Goal: Task Accomplishment & Management: Manage account settings

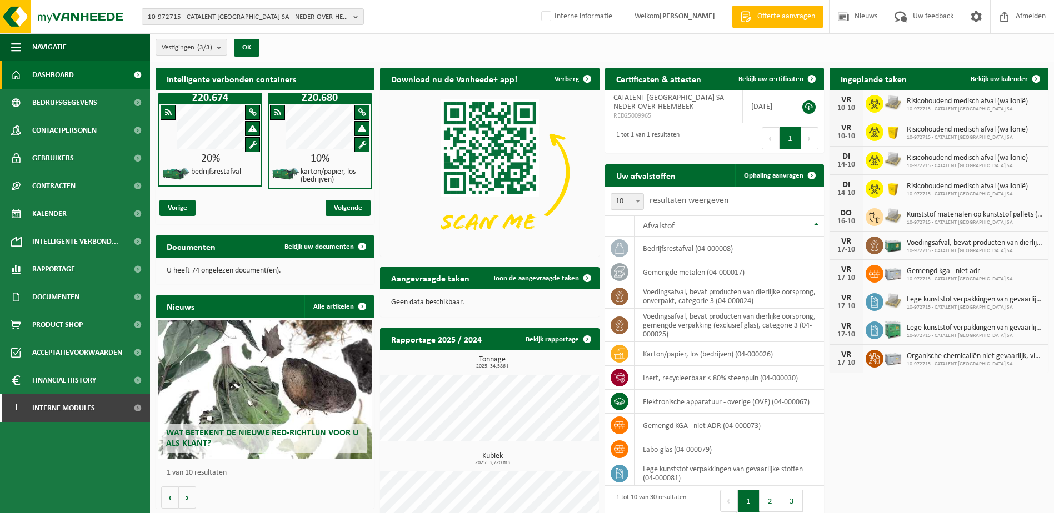
click at [259, 16] on span "10-972715 - CATALENT BELGIUM SA - NEDER-OVER-HEEMBEEK" at bounding box center [248, 17] width 201 height 17
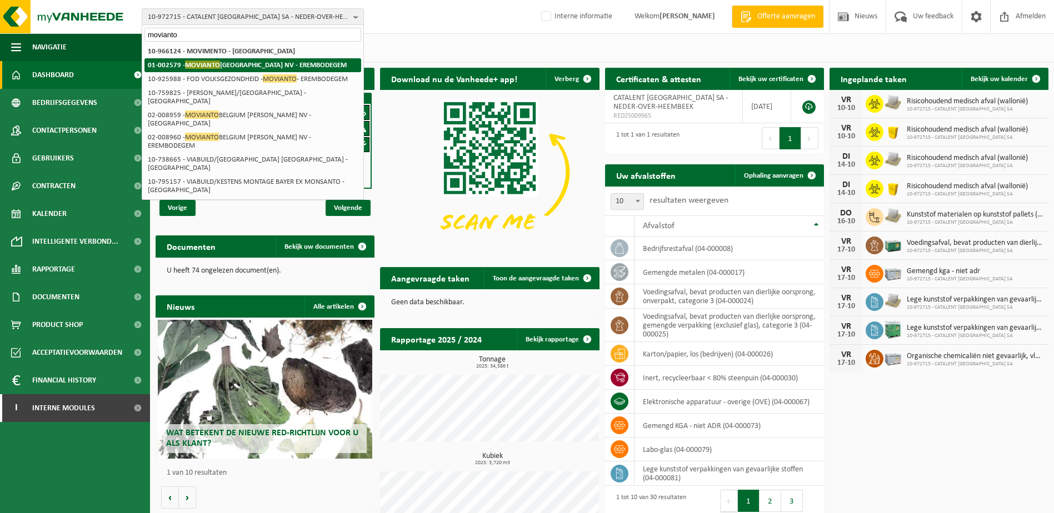
type input "movianto"
click at [261, 68] on strong "01-002579 - MOVIANTO BELGIUM NV - EREMBODEGEM" at bounding box center [247, 65] width 199 height 8
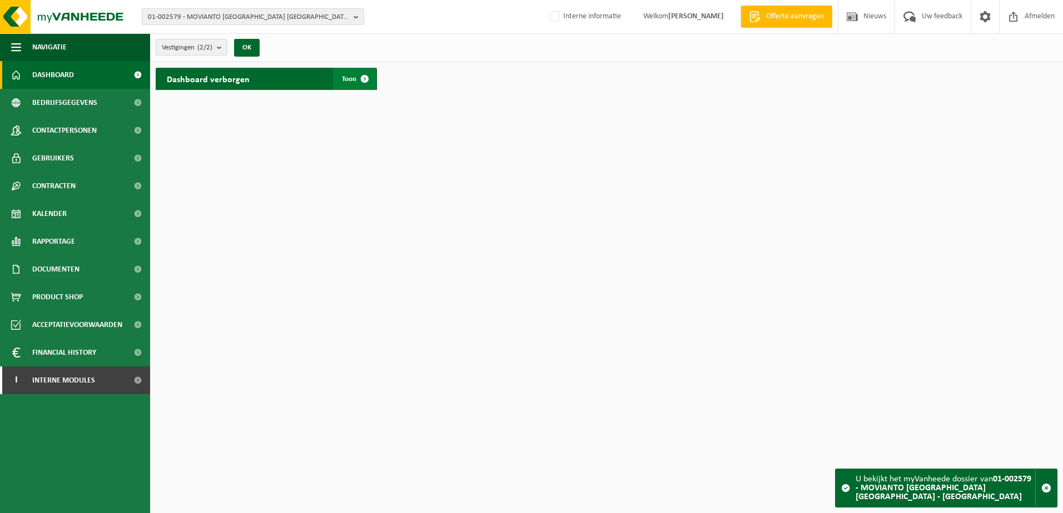
drag, startPoint x: 362, startPoint y: 77, endPoint x: 373, endPoint y: 77, distance: 11.1
click at [362, 77] on span at bounding box center [364, 79] width 22 height 22
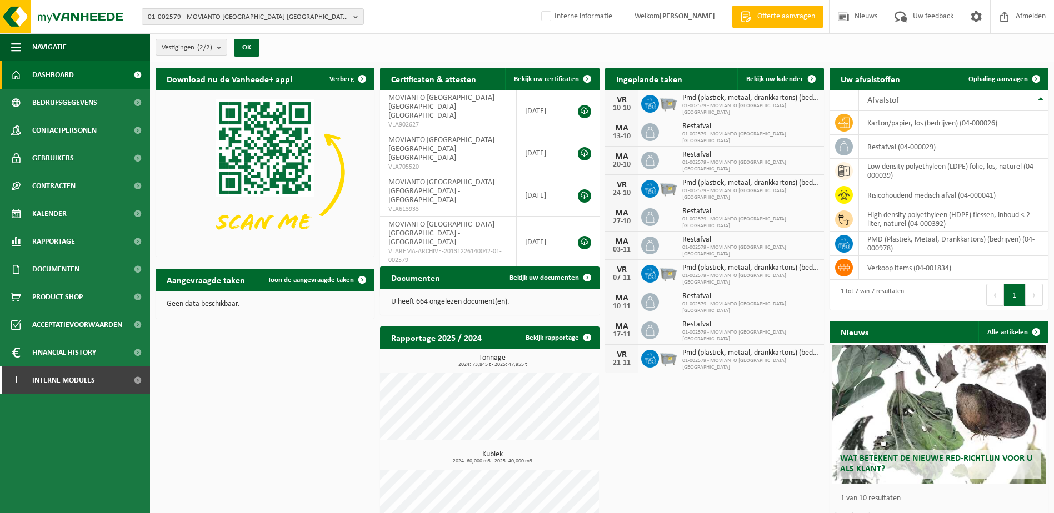
click at [266, 425] on div "Download nu de Vanheede+ app! Verberg Certificaten & attesten Bekijk uw certifi…" at bounding box center [602, 305] width 899 height 486
click at [418, 14] on div "01-002579 - MOVIANTO BELGIUM NV - EREMBODEGEM 01-002579 - MOVIANTO BELGIUM NV -…" at bounding box center [527, 17] width 1054 height 34
click at [267, 356] on div "Download nu de Vanheede+ app! Verberg Certificaten & attesten Bekijk uw certifi…" at bounding box center [602, 305] width 899 height 486
click at [248, 404] on div "Download nu de Vanheede+ app! Verberg Certificaten & attesten Bekijk uw certifi…" at bounding box center [602, 305] width 899 height 486
click at [705, 458] on div "Download nu de Vanheede+ app! Verberg Certificaten & attesten Bekijk uw certifi…" at bounding box center [602, 305] width 899 height 486
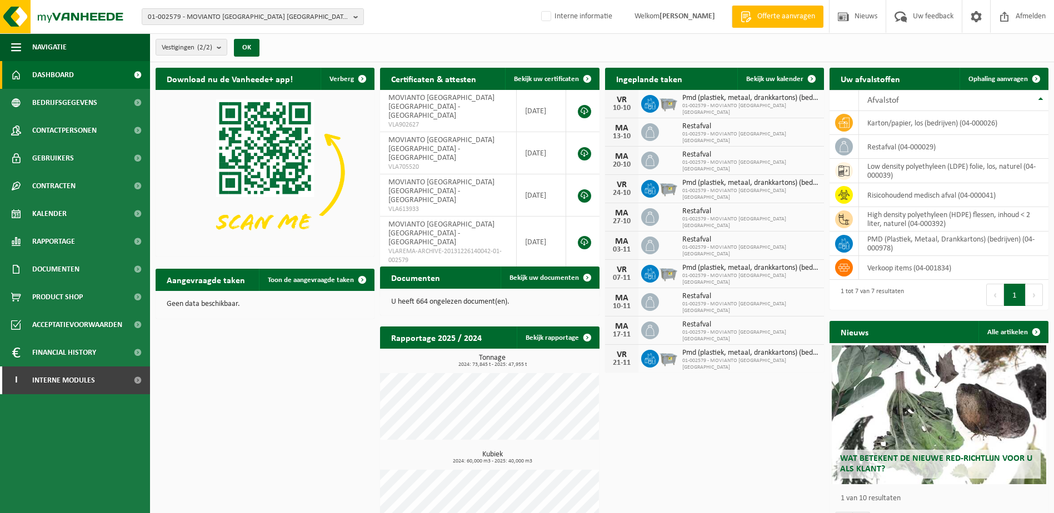
click at [651, 451] on div "Download nu de Vanheede+ app! Verberg Certificaten & attesten Bekijk uw certifi…" at bounding box center [602, 305] width 899 height 486
click at [690, 435] on div "Download nu de Vanheede+ app! Verberg Certificaten & attesten Bekijk uw certifi…" at bounding box center [602, 305] width 899 height 486
click at [292, 425] on div "Download nu de Vanheede+ app! Verberg Certificaten & attesten Bekijk uw certifi…" at bounding box center [602, 305] width 899 height 486
click at [257, 375] on div "Download nu de Vanheede+ app! Verberg Certificaten & attesten Bekijk uw certifi…" at bounding box center [602, 305] width 899 height 486
click at [722, 460] on div "Download nu de Vanheede+ app! Verberg Certificaten & attesten Bekijk uw certifi…" at bounding box center [602, 305] width 899 height 486
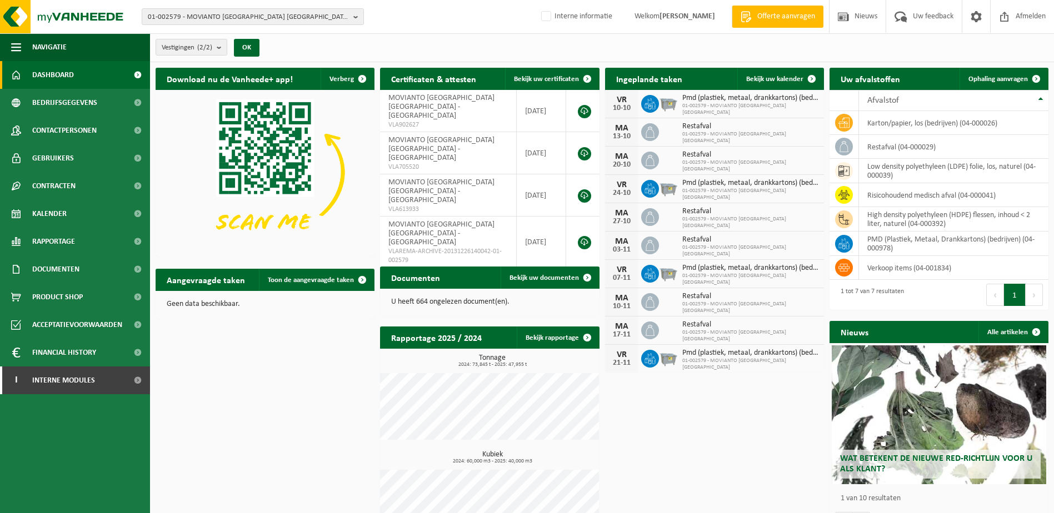
click at [256, 404] on div "Download nu de Vanheede+ app! Verberg Certificaten & attesten Bekijk uw certifi…" at bounding box center [602, 305] width 899 height 486
click at [219, 16] on span "01-002579 - MOVIANTO BELGIUM NV - EREMBODEGEM" at bounding box center [248, 17] width 201 height 17
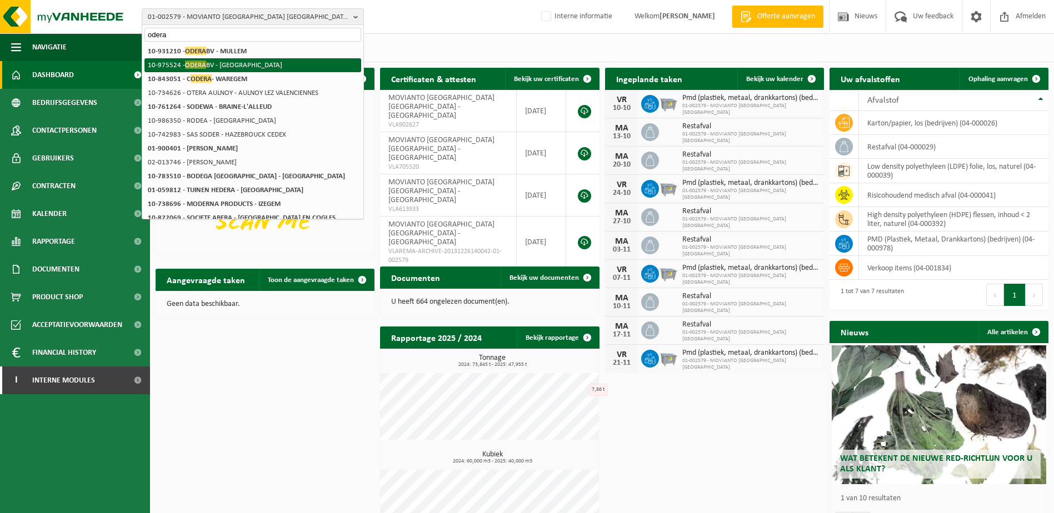
type input "odera"
click at [232, 62] on li "10-975524 - ODERA BV - OUDENAARDE" at bounding box center [252, 65] width 217 height 14
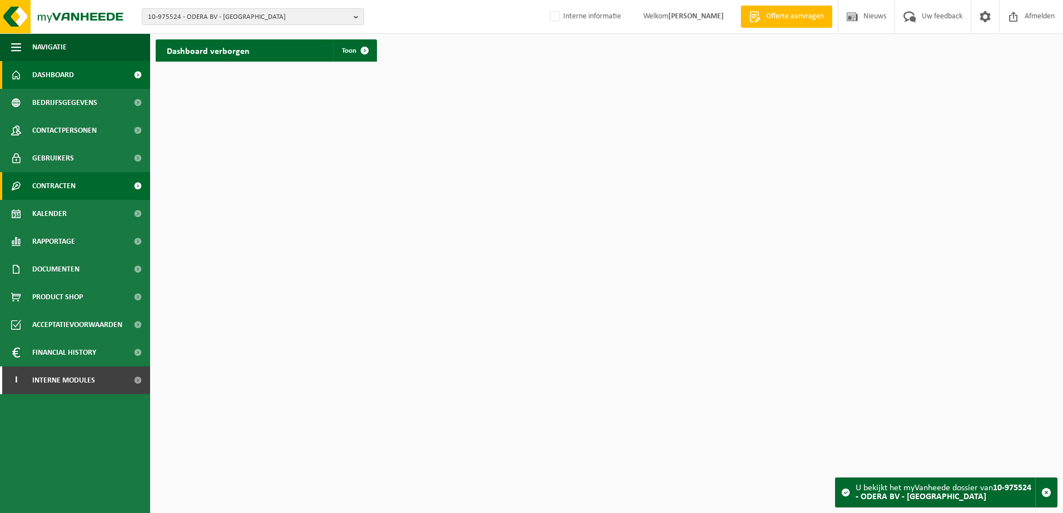
click at [57, 183] on span "Contracten" at bounding box center [53, 186] width 43 height 28
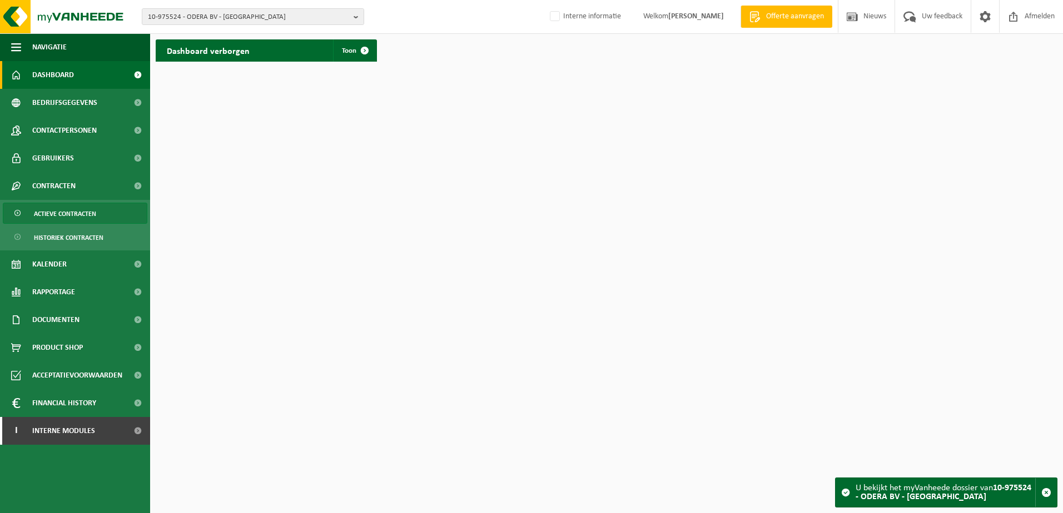
click at [102, 215] on link "Actieve contracten" at bounding box center [75, 213] width 144 height 21
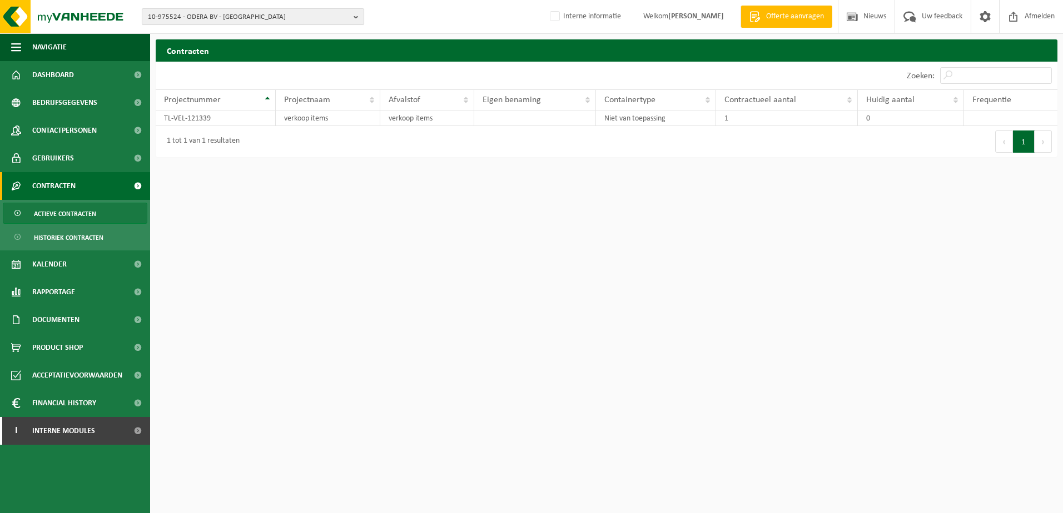
click at [273, 19] on span "10-975524 - ODERA BV - [GEOGRAPHIC_DATA]" at bounding box center [248, 17] width 201 height 17
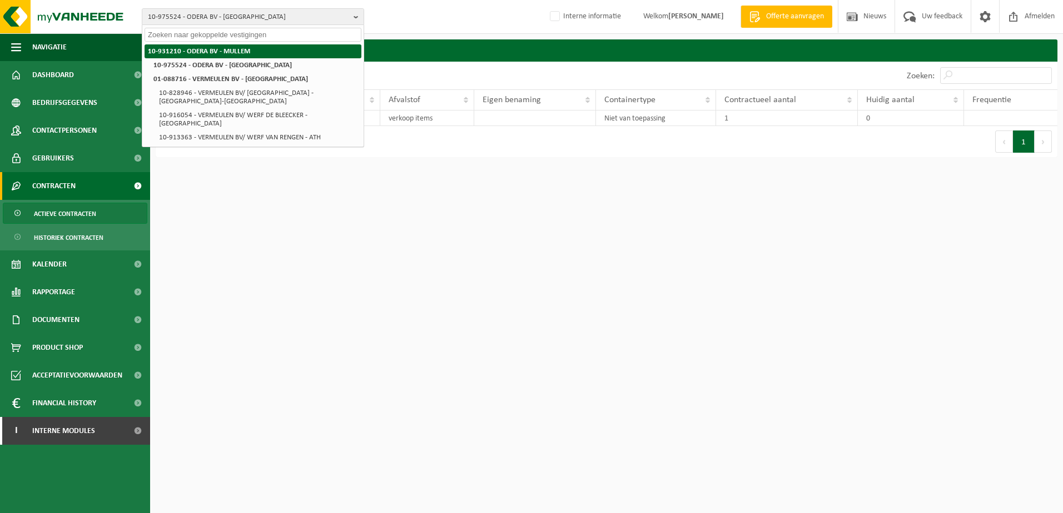
click at [265, 47] on li "10-931210 - ODERA BV - MULLEM" at bounding box center [252, 51] width 217 height 14
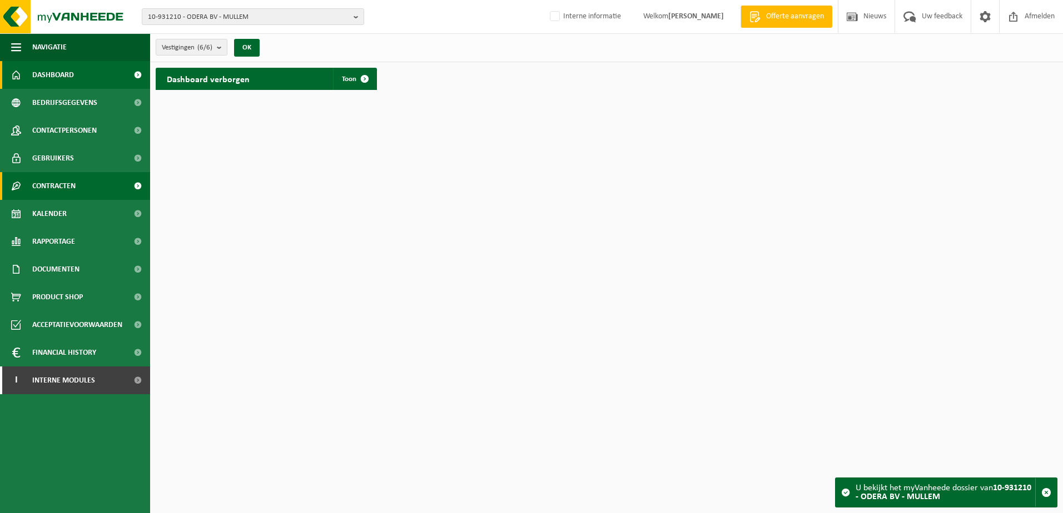
drag, startPoint x: 66, startPoint y: 183, endPoint x: 70, endPoint y: 190, distance: 7.6
click at [66, 184] on span "Contracten" at bounding box center [53, 186] width 43 height 28
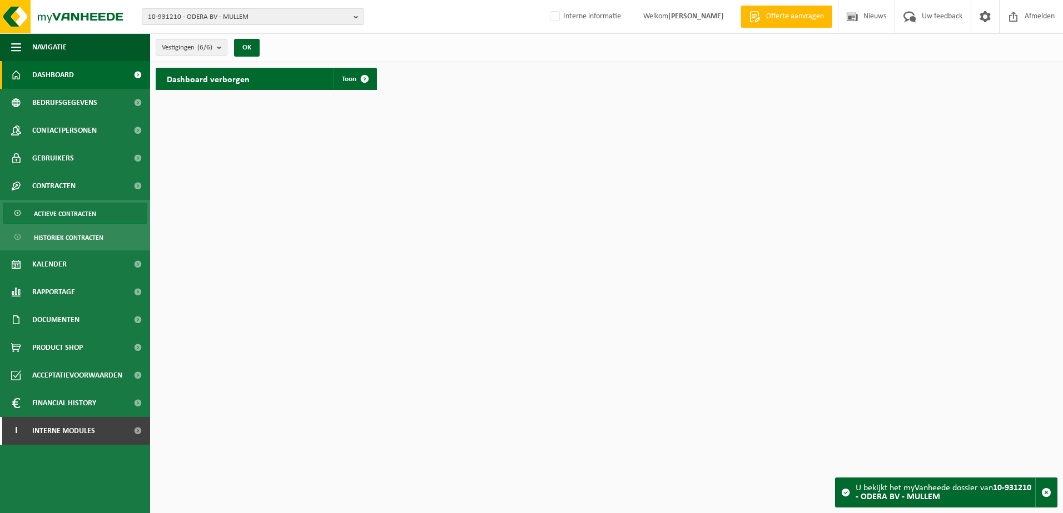
click at [82, 218] on span "Actieve contracten" at bounding box center [65, 213] width 62 height 21
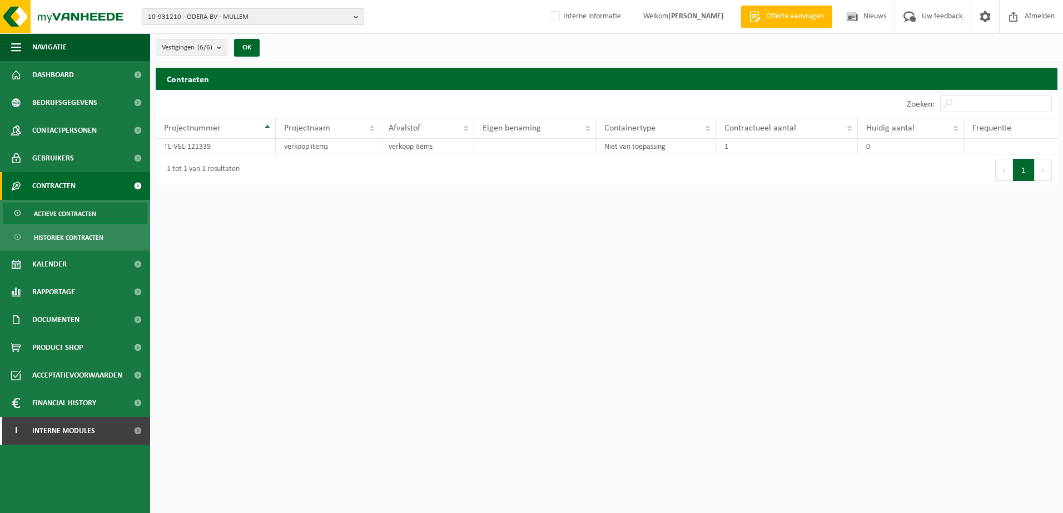
click at [211, 19] on span "10-931210 - ODERA BV - MULLEM" at bounding box center [248, 17] width 201 height 17
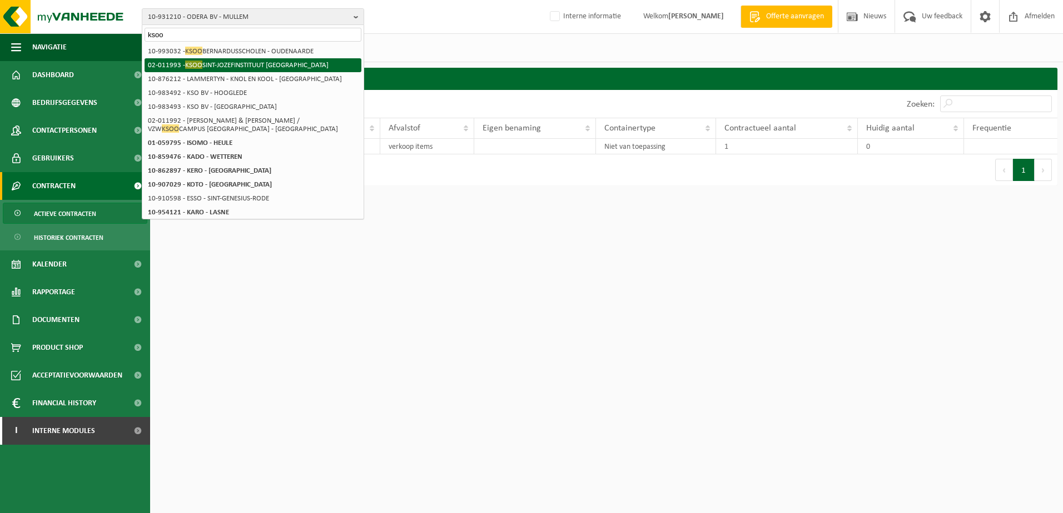
type input "ksoo"
click at [272, 71] on li "02-011993 - KSOO SINT-JOZEFINSTITUUT VZW - OOSTENDE" at bounding box center [252, 65] width 217 height 14
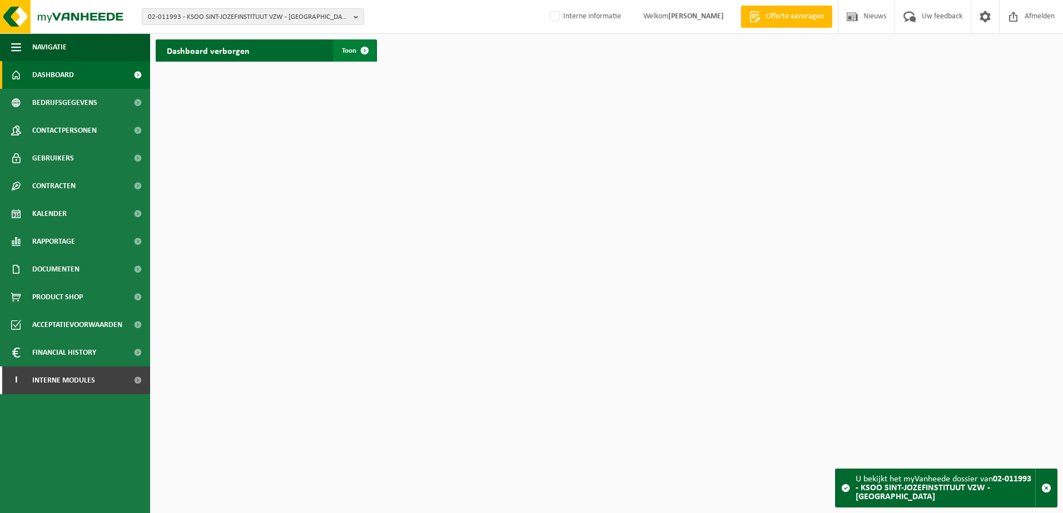
click at [368, 51] on span at bounding box center [364, 50] width 22 height 22
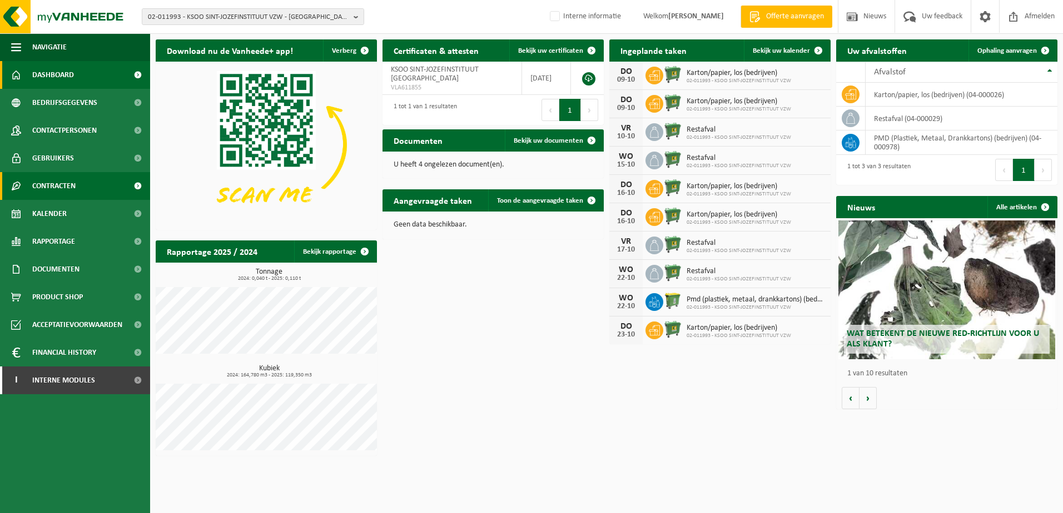
click at [41, 183] on span "Contracten" at bounding box center [53, 186] width 43 height 28
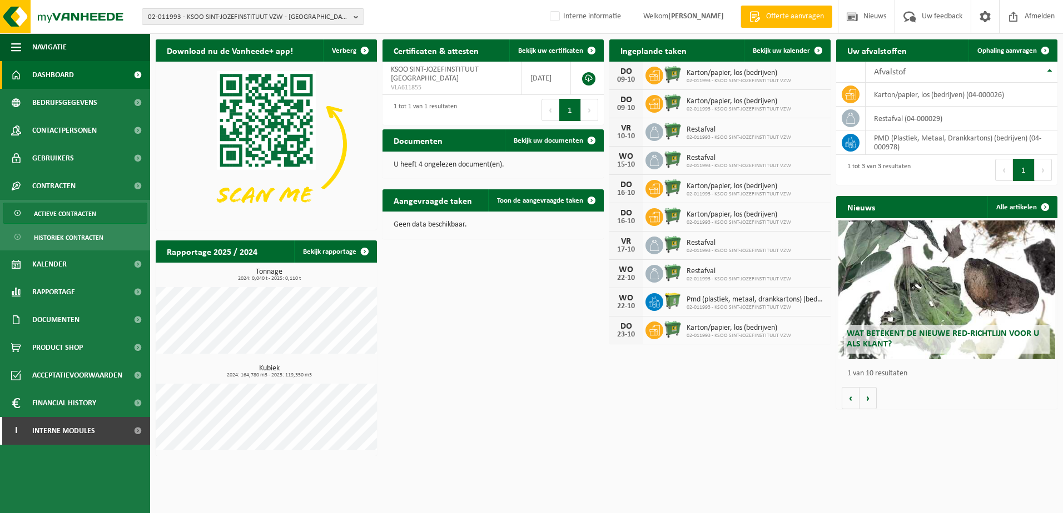
click at [69, 210] on span "Actieve contracten" at bounding box center [65, 213] width 62 height 21
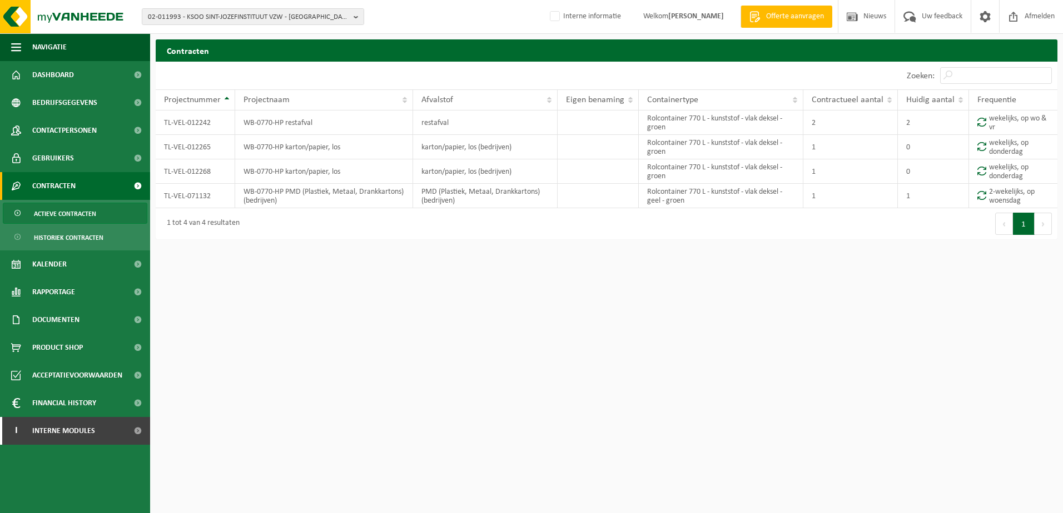
drag, startPoint x: 624, startPoint y: 281, endPoint x: 597, endPoint y: 275, distance: 27.9
click at [624, 281] on html "02-011993 - KSOO [GEOGRAPHIC_DATA] - [GEOGRAPHIC_DATA] 10-663586 - [GEOGRAPHIC_…" at bounding box center [531, 256] width 1063 height 513
